Goal: Task Accomplishment & Management: Use online tool/utility

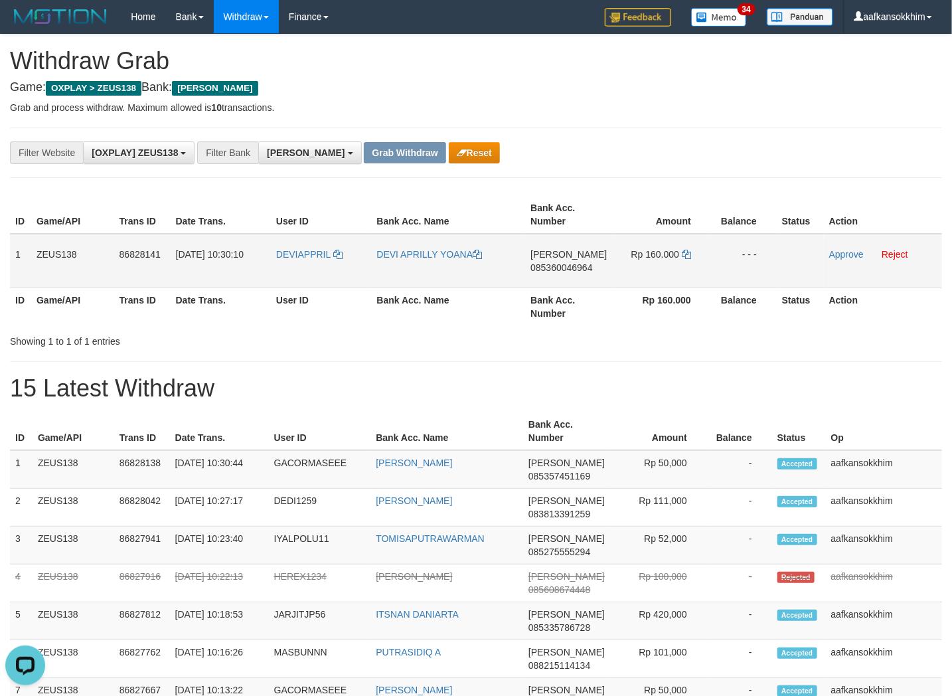
click at [307, 264] on td "DEVIAPPRIL" at bounding box center [321, 261] width 101 height 54
click at [306, 264] on td "DEVIAPPRIL" at bounding box center [321, 261] width 101 height 54
copy link "DEVIAPPRIL"
copy tr "1 ZE"
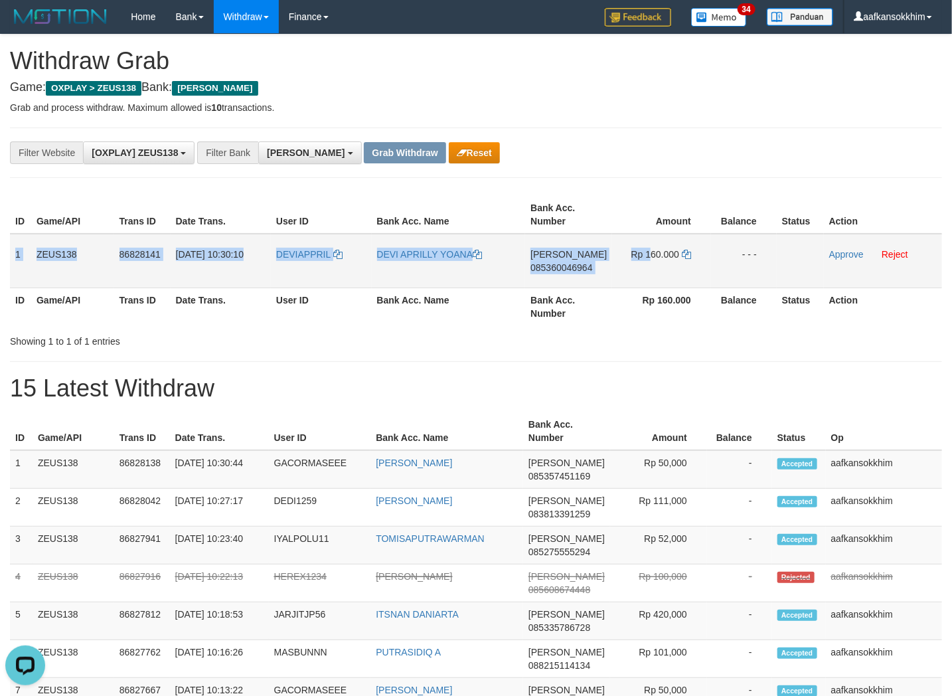
copy tr "1 ZEUS138 86828141 [DATE] 10:30:10 DEVIAPPRIL DEVI APRILLY [PERSON_NAME] 085360…"
drag, startPoint x: 22, startPoint y: 244, endPoint x: 961, endPoint y: 291, distance: 940.4
click at [871, 268] on tr "1 ZEUS138 86828141 [DATE] 10:30:10 DEVIAPPRIL [PERSON_NAME] 085360046964 Rp 160…" at bounding box center [476, 261] width 932 height 54
copy tr "1 ZEUS138 86828141 [DATE] 10:30:10 DEVIAPPRIL DEVI APRILLY [PERSON_NAME] 085360…"
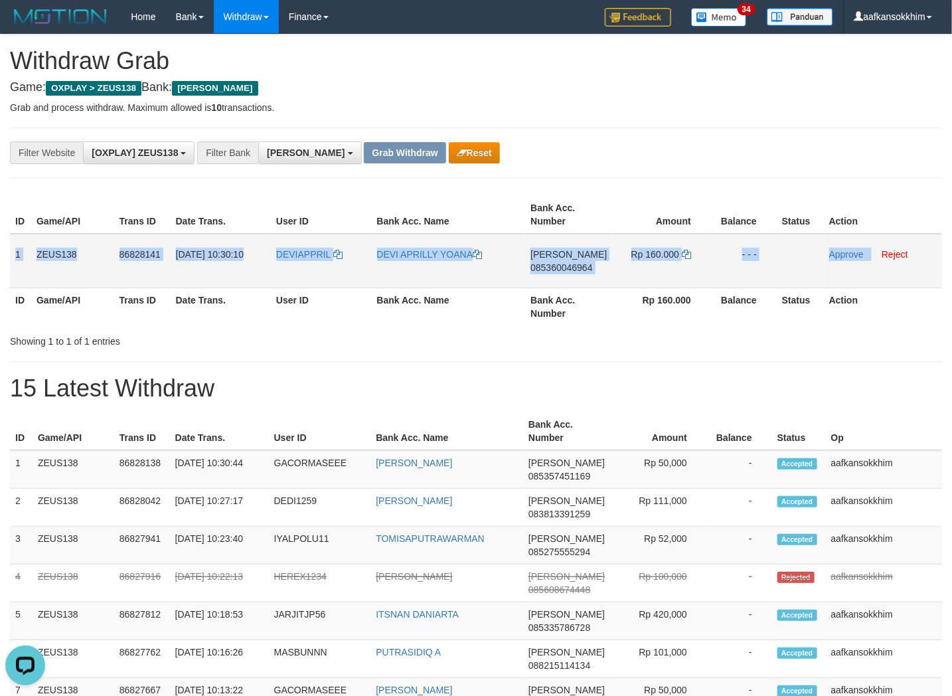
click at [562, 266] on span "085360046964" at bounding box center [561, 267] width 62 height 11
copy tr "1 ZEUS138 86828141 [DATE] 10:30:10 DEVIAPPRIL DEVI APRILLY [PERSON_NAME] 085360…"
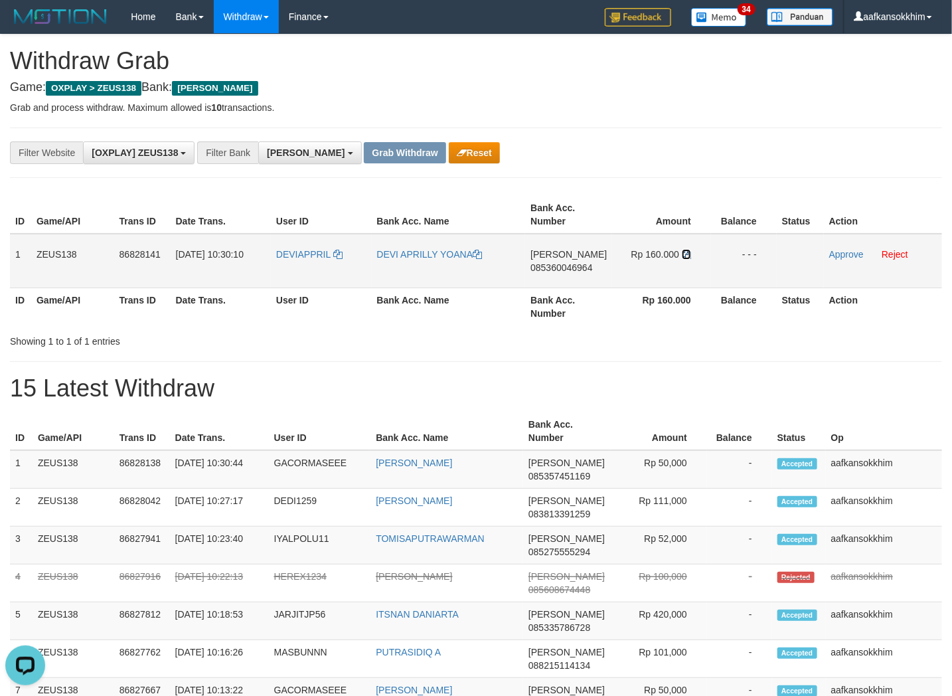
click at [686, 251] on icon at bounding box center [686, 254] width 9 height 9
drag, startPoint x: 382, startPoint y: 266, endPoint x: 390, endPoint y: 267, distance: 8.7
click at [390, 267] on td "DEVI APRILLY YOANA" at bounding box center [449, 261] width 154 height 54
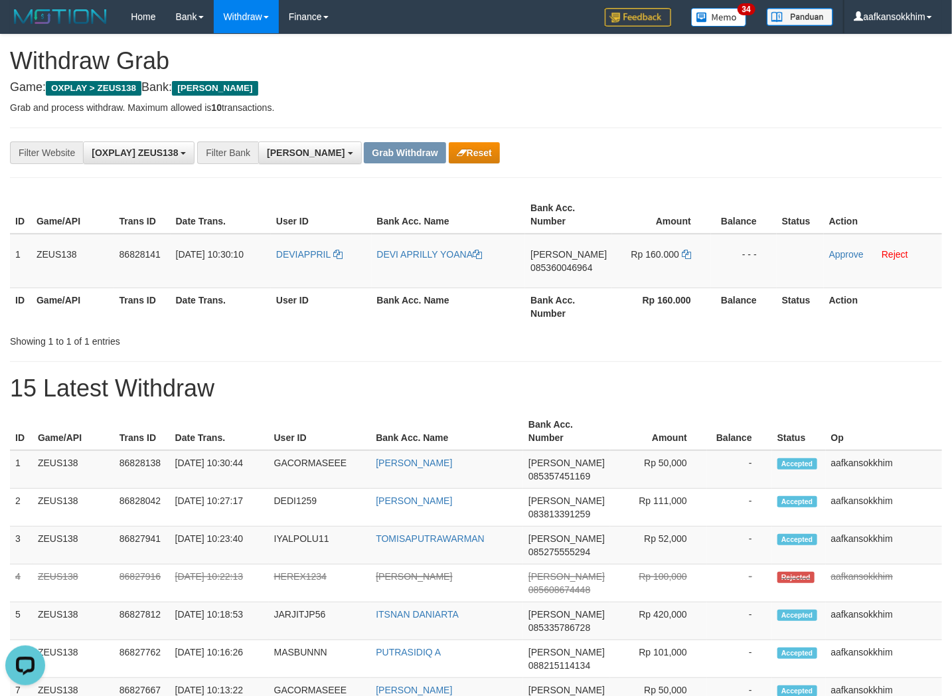
click at [440, 293] on th "Bank Acc. Name" at bounding box center [449, 306] width 154 height 38
drag, startPoint x: 834, startPoint y: 247, endPoint x: 774, endPoint y: 257, distance: 61.2
click at [834, 248] on td "Approve Reject" at bounding box center [883, 261] width 118 height 54
click at [834, 250] on link "Approve" at bounding box center [846, 254] width 35 height 11
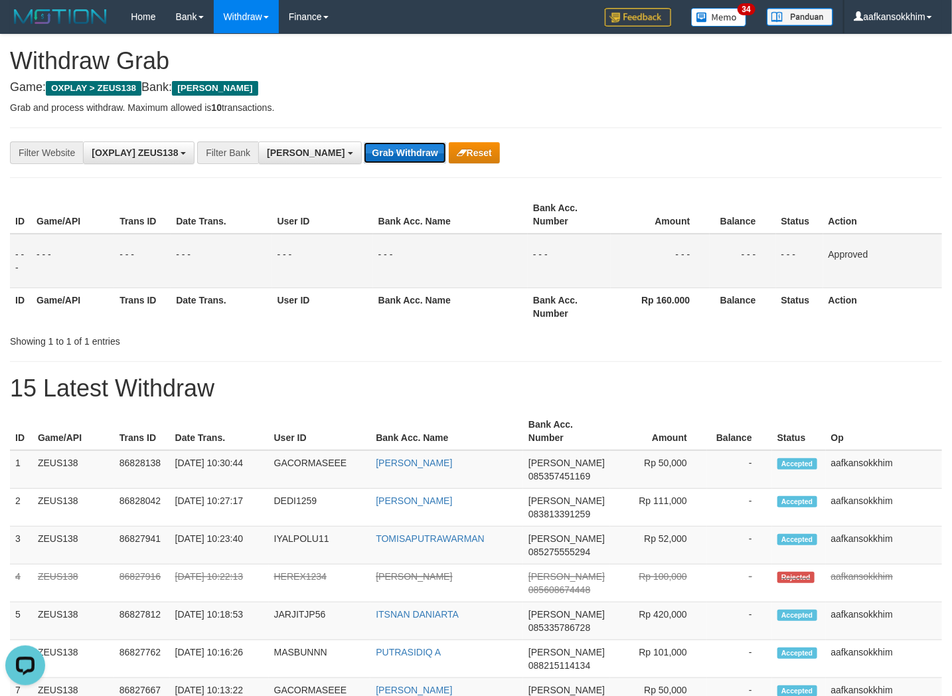
click at [366, 149] on button "Grab Withdraw" at bounding box center [405, 152] width 82 height 21
